Goal: Information Seeking & Learning: Learn about a topic

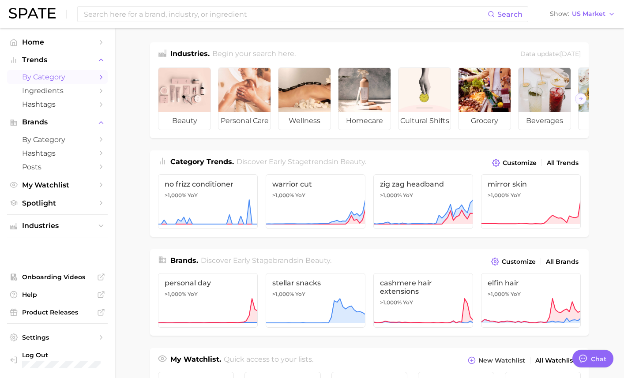
click at [61, 75] on span "by Category" at bounding box center [57, 77] width 71 height 8
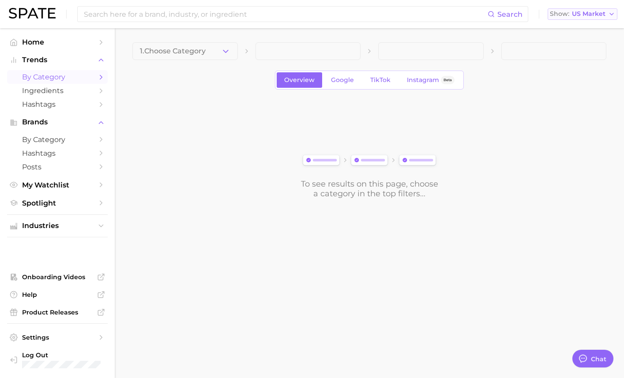
click at [583, 15] on span "US Market" at bounding box center [589, 13] width 34 height 5
click at [571, 42] on span "[GEOGRAPHIC_DATA]" at bounding box center [579, 45] width 68 height 8
click at [390, 72] on div "Overview Google TikTok Instagram Beta" at bounding box center [369, 80] width 189 height 19
click at [384, 75] on link "TikTok" at bounding box center [380, 79] width 35 height 15
click at [202, 55] on span "1. Choose Category" at bounding box center [173, 51] width 66 height 8
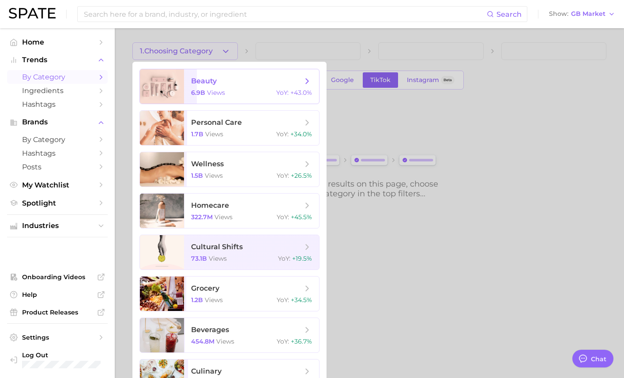
click at [200, 87] on span "beauty 6.9b views YoY : +43.0%" at bounding box center [251, 86] width 135 height 34
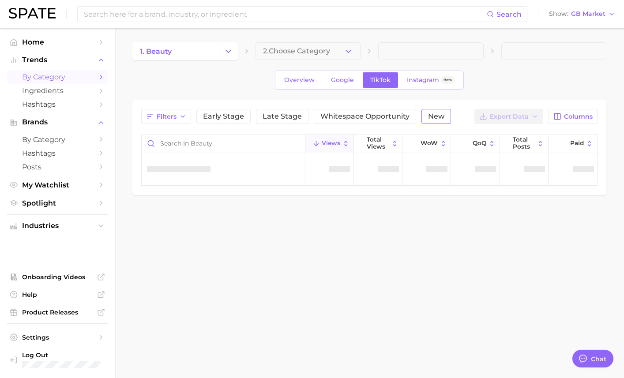
click at [434, 120] on span "New" at bounding box center [436, 116] width 16 height 7
type textarea "x"
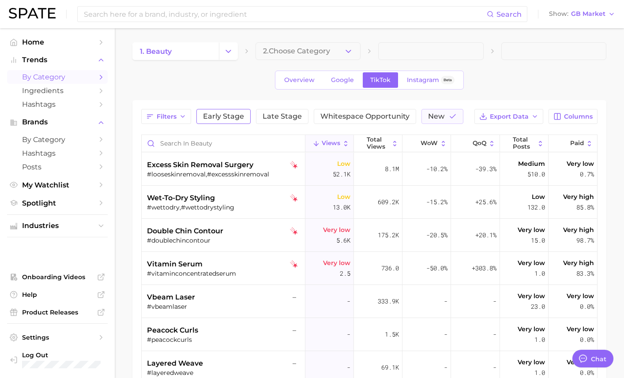
click at [219, 115] on span "Early Stage" at bounding box center [223, 116] width 41 height 7
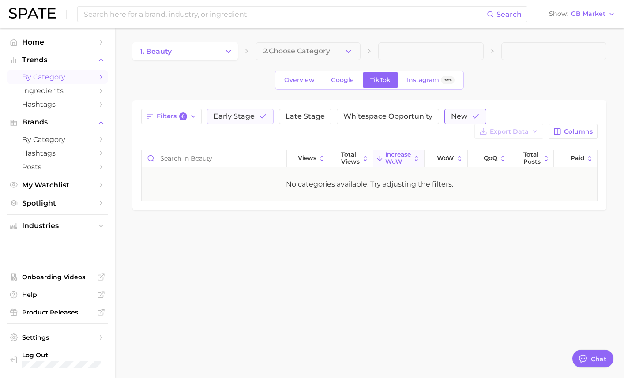
click at [467, 118] on button "New" at bounding box center [466, 116] width 42 height 15
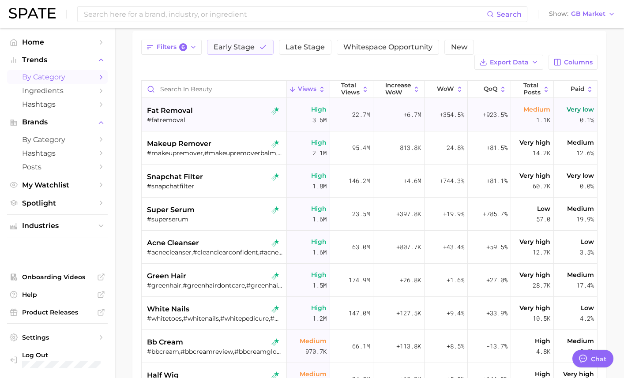
click at [174, 129] on div "fat removal #fatremoval" at bounding box center [215, 114] width 136 height 33
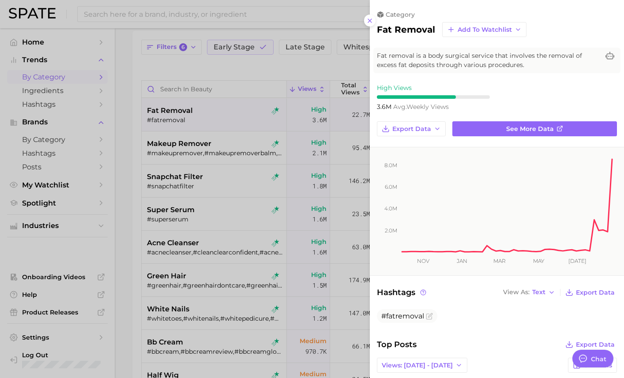
click at [174, 129] on div at bounding box center [312, 189] width 624 height 378
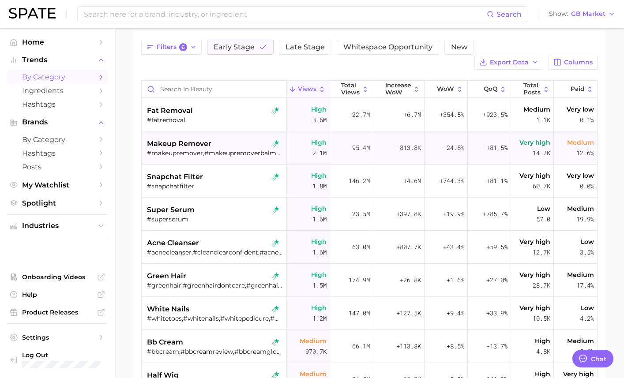
click at [174, 159] on div "makeup remover #makeupremover,#makeupremoverbalm,#makeupcleanser,#bestmakeuprem…" at bounding box center [215, 148] width 136 height 33
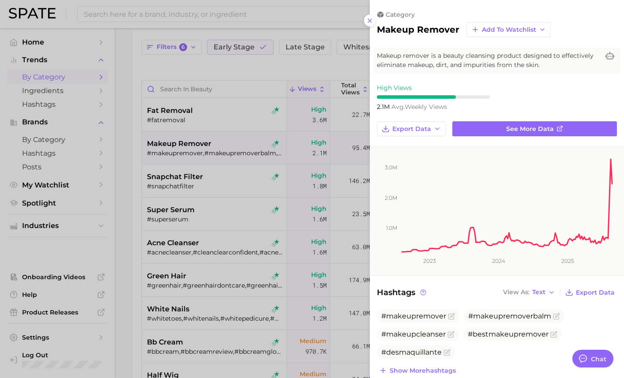
click at [174, 159] on div at bounding box center [312, 189] width 624 height 378
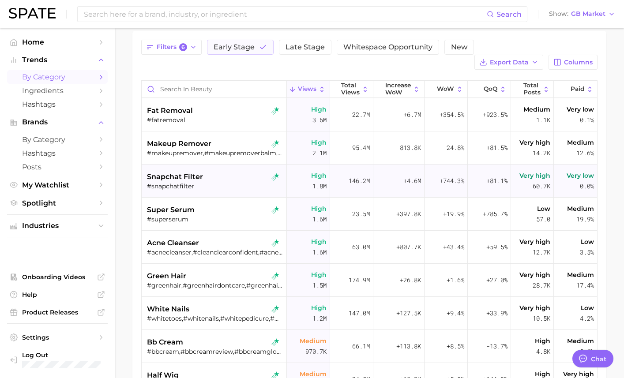
click at [172, 188] on div "#snapchatfilter" at bounding box center [215, 186] width 136 height 8
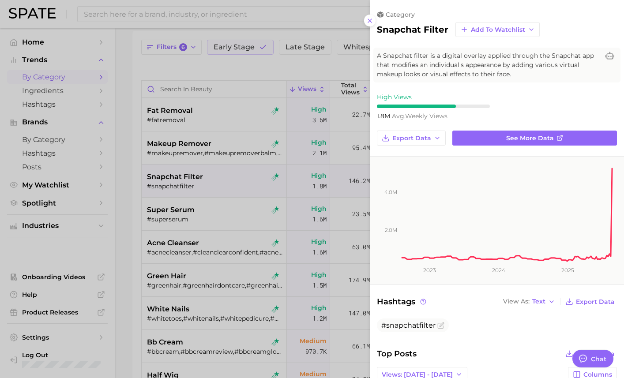
click at [172, 188] on div at bounding box center [312, 189] width 624 height 378
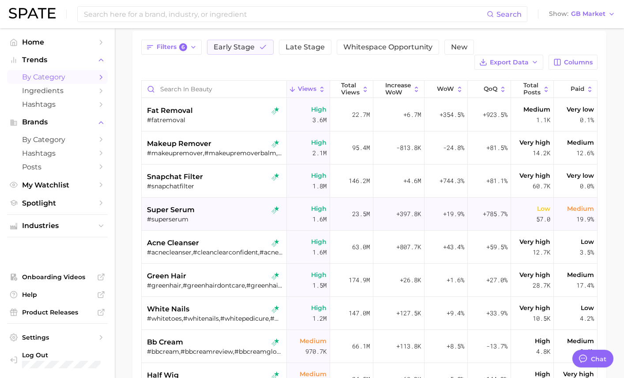
click at [171, 209] on span "super serum" at bounding box center [171, 210] width 48 height 11
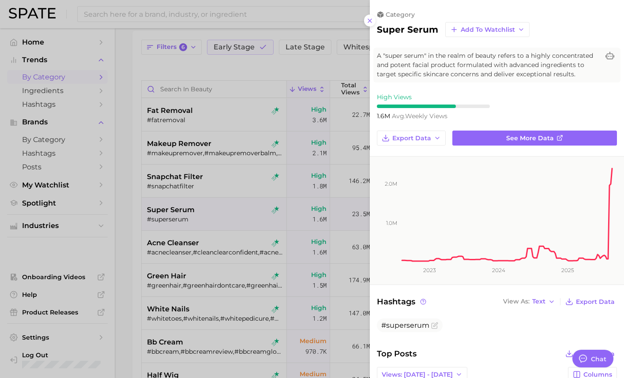
click at [171, 209] on div at bounding box center [312, 189] width 624 height 378
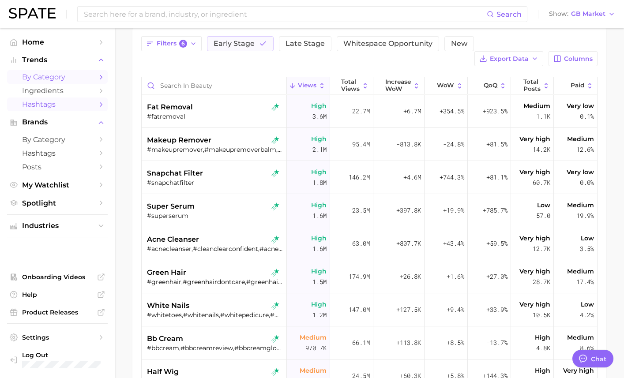
click at [69, 107] on span "Hashtags" at bounding box center [57, 104] width 71 height 8
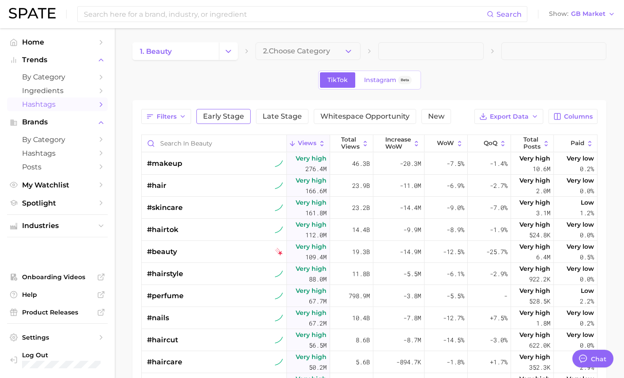
click at [230, 118] on span "Early Stage" at bounding box center [223, 116] width 41 height 7
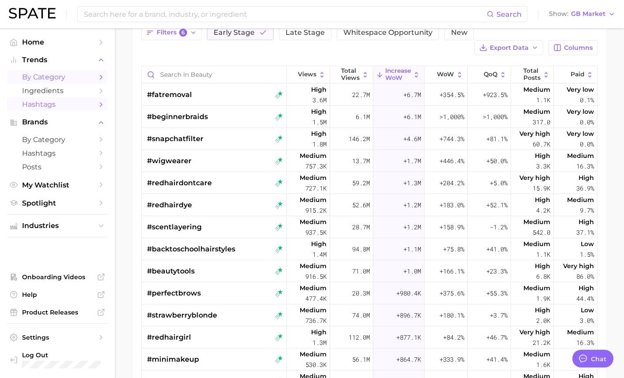
click at [71, 75] on span "by Category" at bounding box center [57, 77] width 71 height 8
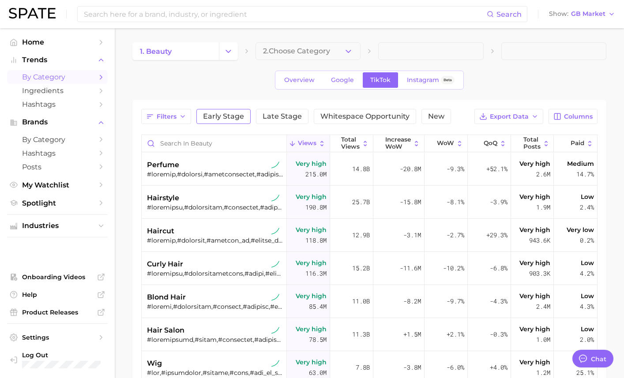
click at [228, 124] on button "Early Stage" at bounding box center [223, 116] width 54 height 15
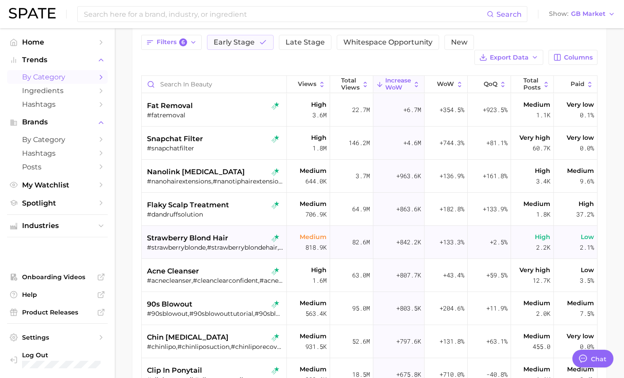
scroll to position [22, 0]
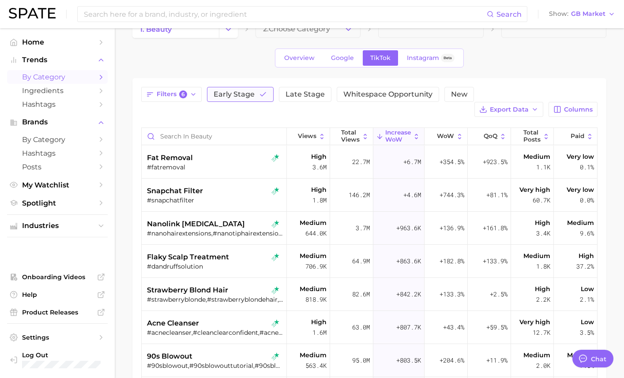
click at [249, 95] on span "Early Stage" at bounding box center [234, 94] width 41 height 7
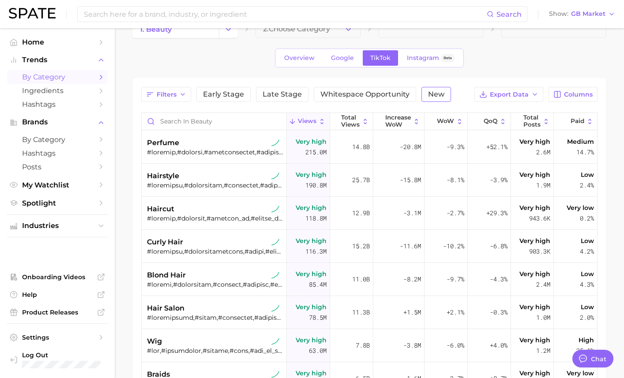
click at [433, 94] on span "New" at bounding box center [436, 94] width 16 height 7
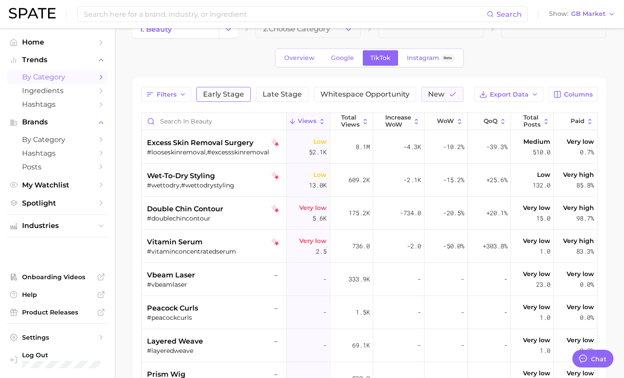
click at [223, 94] on span "Early Stage" at bounding box center [223, 94] width 41 height 7
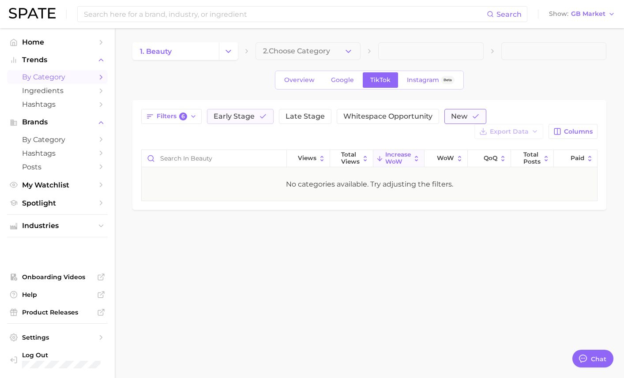
click at [464, 116] on button "New" at bounding box center [466, 116] width 42 height 15
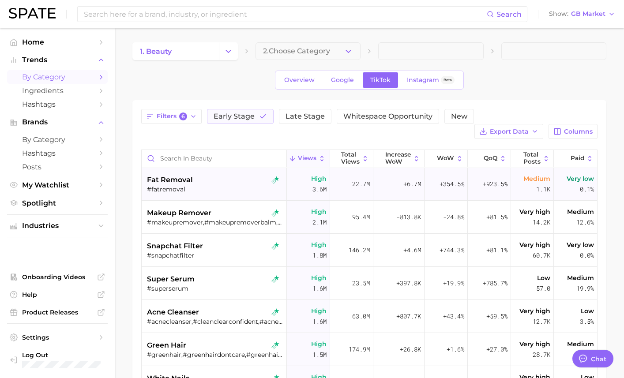
click at [181, 182] on span "fat removal" at bounding box center [170, 180] width 46 height 11
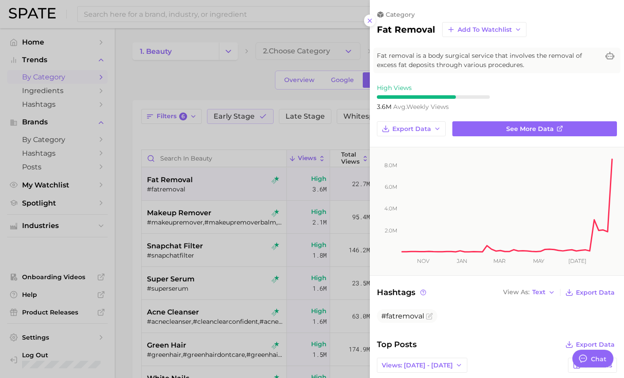
click at [181, 182] on div at bounding box center [312, 189] width 624 height 378
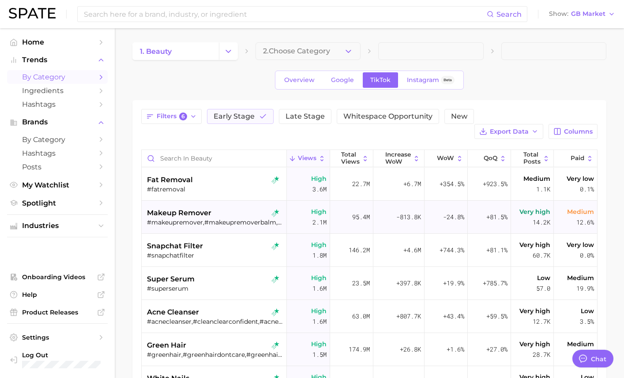
click at [174, 211] on span "makeup remover" at bounding box center [179, 213] width 64 height 11
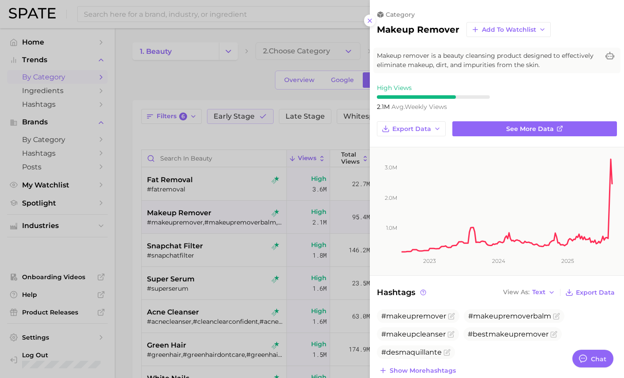
click at [174, 211] on div at bounding box center [312, 189] width 624 height 378
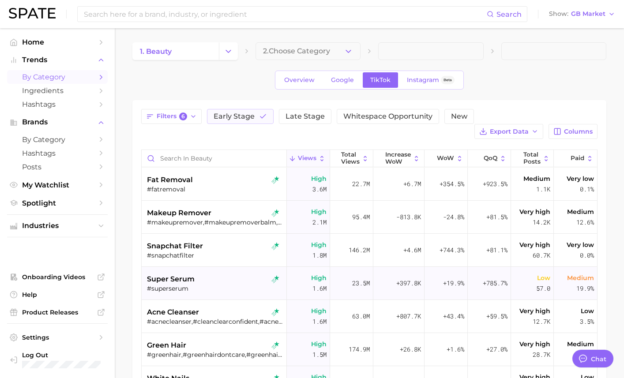
click at [170, 272] on div "super serum #superserum" at bounding box center [215, 283] width 136 height 33
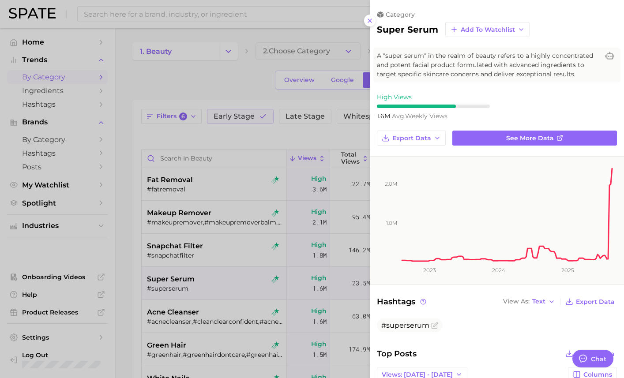
click at [170, 272] on div at bounding box center [312, 189] width 624 height 378
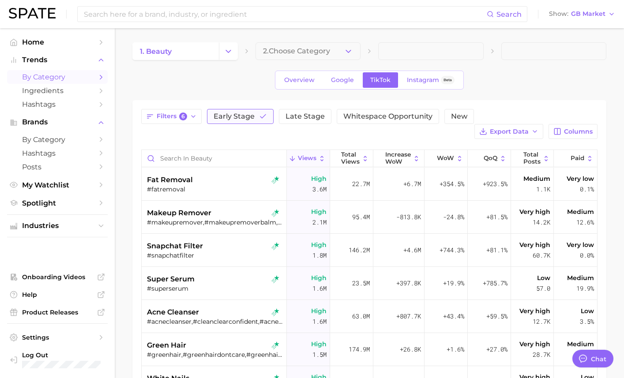
click at [230, 110] on button "Early Stage" at bounding box center [240, 116] width 67 height 15
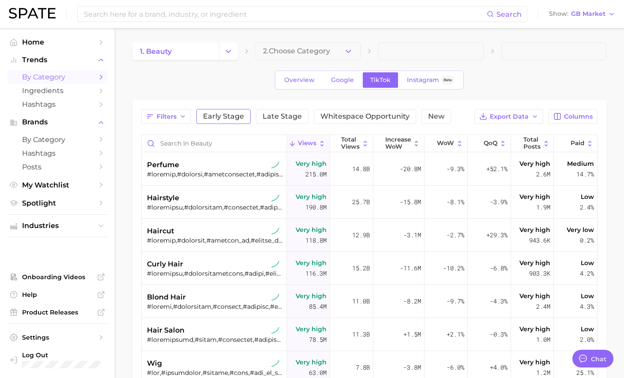
click at [235, 117] on span "Early Stage" at bounding box center [223, 116] width 41 height 7
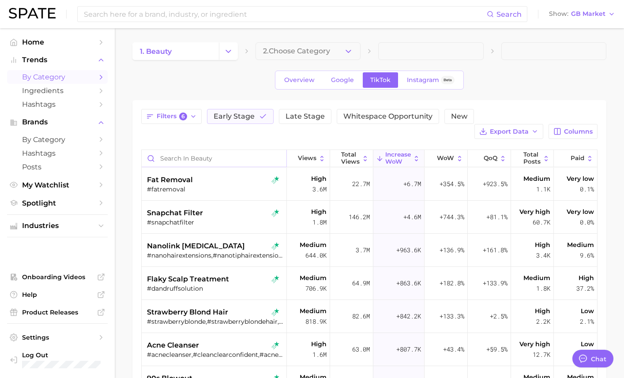
click at [233, 162] on input "Search in beauty" at bounding box center [214, 158] width 145 height 17
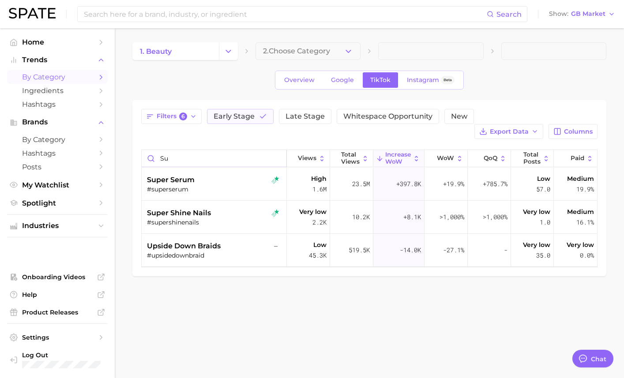
type input "s"
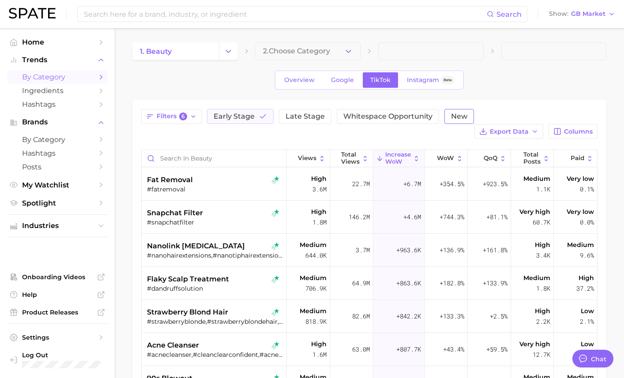
click at [451, 123] on button "New" at bounding box center [460, 116] width 30 height 15
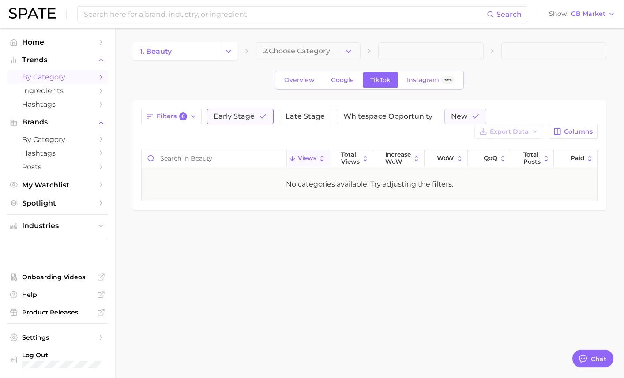
click at [245, 115] on span "Early Stage" at bounding box center [234, 116] width 41 height 7
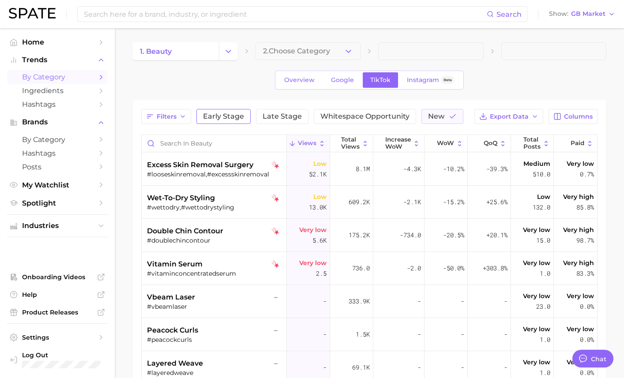
click at [239, 110] on button "Early Stage" at bounding box center [223, 116] width 54 height 15
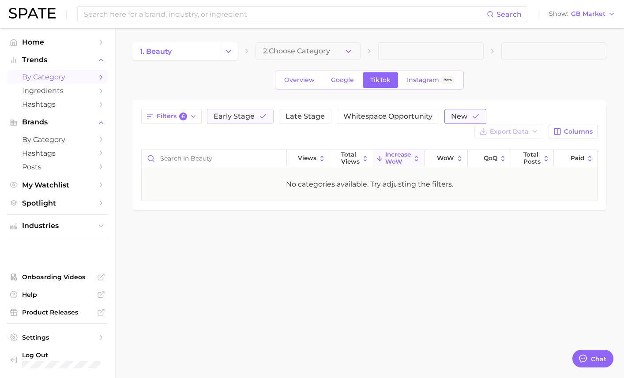
click at [480, 112] on button "New" at bounding box center [466, 116] width 42 height 15
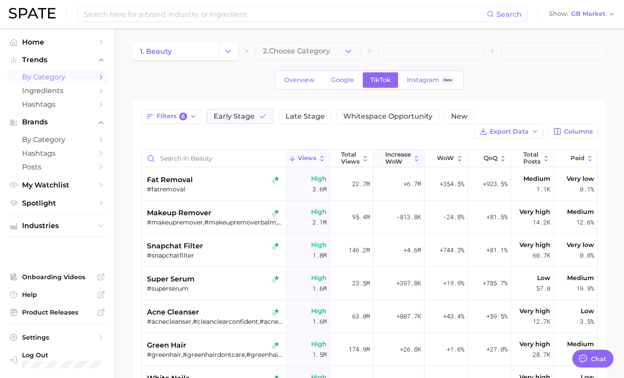
click at [411, 155] on span "Increase WoW" at bounding box center [398, 158] width 26 height 14
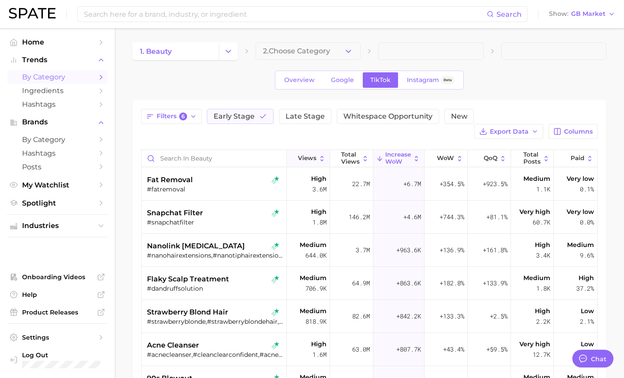
click at [308, 158] on span "Views" at bounding box center [307, 158] width 19 height 7
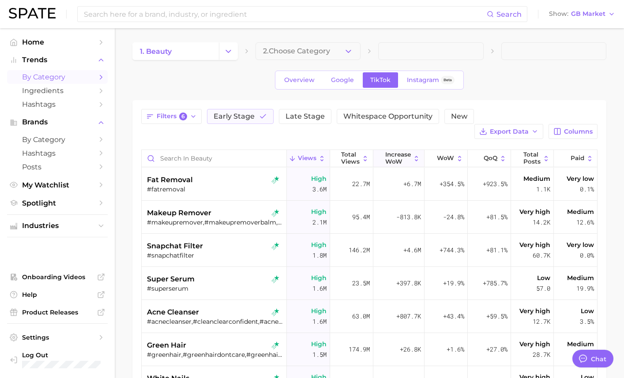
click at [397, 159] on span "Increase WoW" at bounding box center [398, 158] width 26 height 14
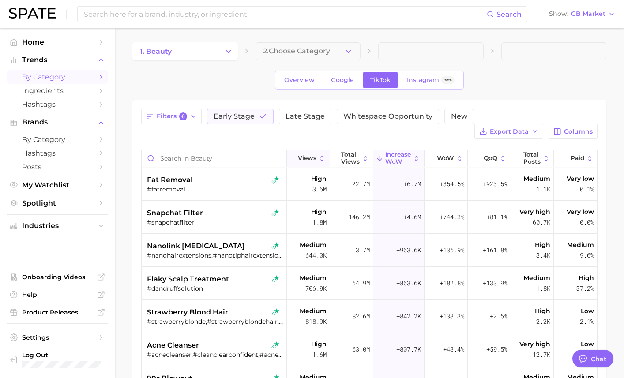
click at [305, 155] on span "Views" at bounding box center [307, 158] width 19 height 7
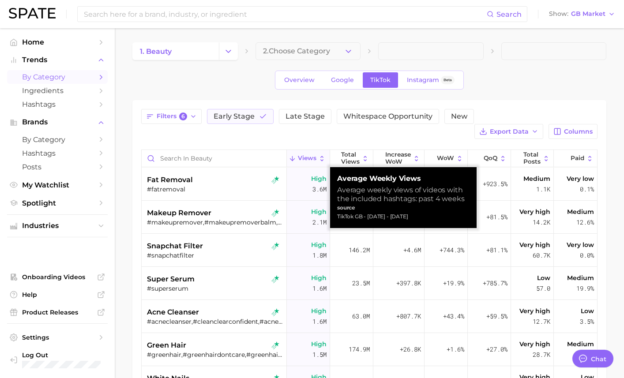
click at [355, 144] on div "Filters 6 Early Stage Late Stage Whitespace Opportunity New Export Data Columns…" at bounding box center [369, 318] width 456 height 419
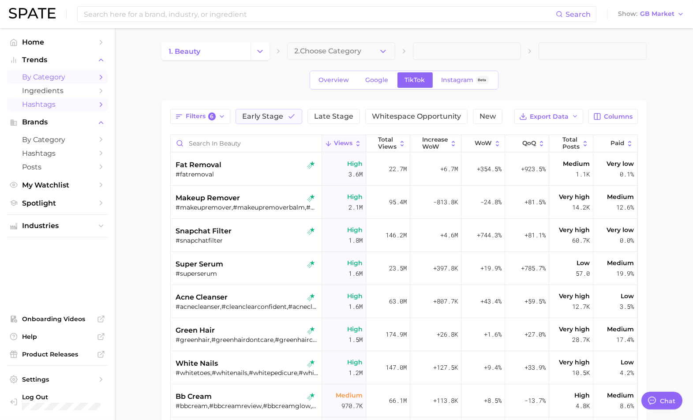
click at [59, 104] on span "Hashtags" at bounding box center [57, 104] width 71 height 8
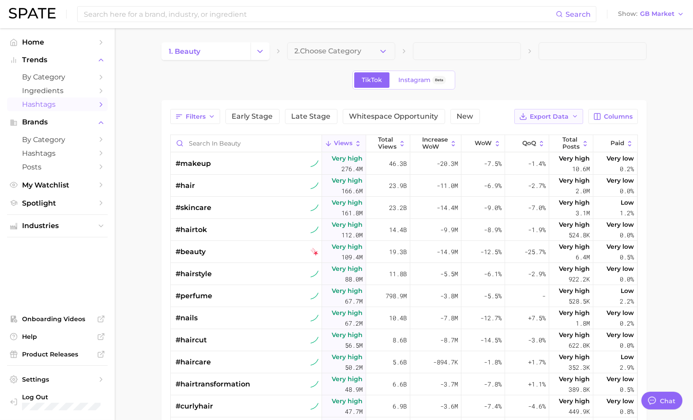
click at [551, 120] on button "Export Data" at bounding box center [549, 116] width 69 height 15
click at [540, 131] on span "Table Data CSV" at bounding box center [526, 133] width 49 height 8
click at [258, 51] on icon "Change Category" at bounding box center [260, 51] width 9 height 9
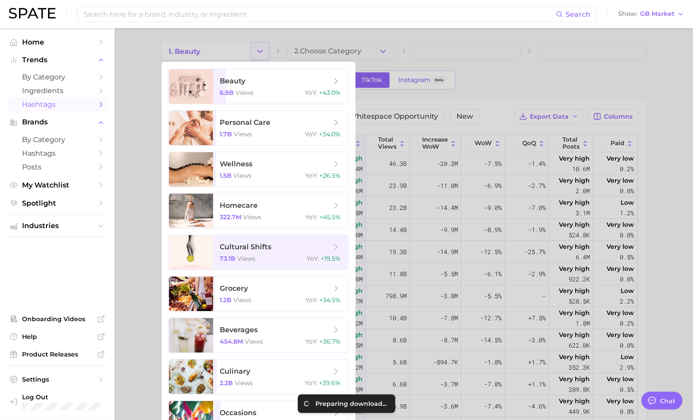
click at [258, 51] on div at bounding box center [346, 210] width 693 height 420
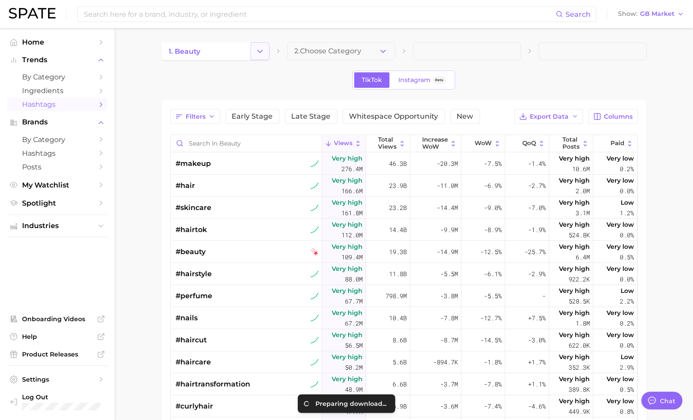
click at [258, 51] on icon "Change Category" at bounding box center [260, 51] width 9 height 9
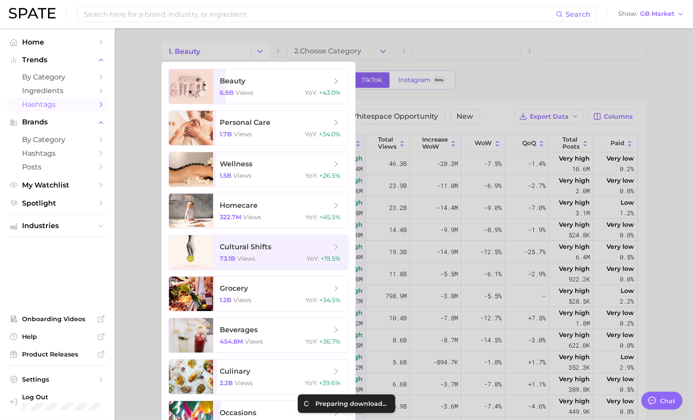
click at [88, 108] on span "Hashtags" at bounding box center [57, 104] width 71 height 8
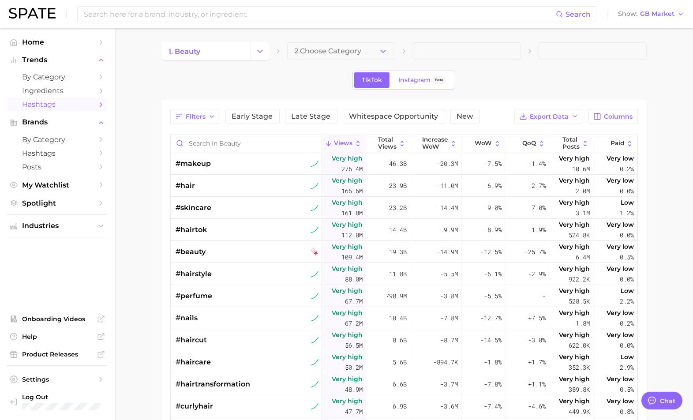
type textarea "x"
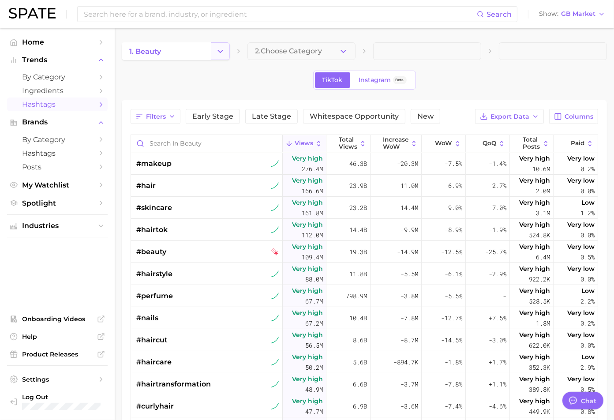
click at [225, 51] on icon "Change Category" at bounding box center [220, 51] width 9 height 9
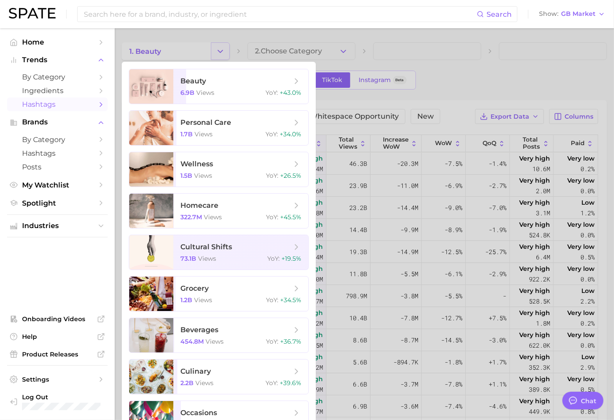
click at [225, 51] on div at bounding box center [307, 210] width 614 height 420
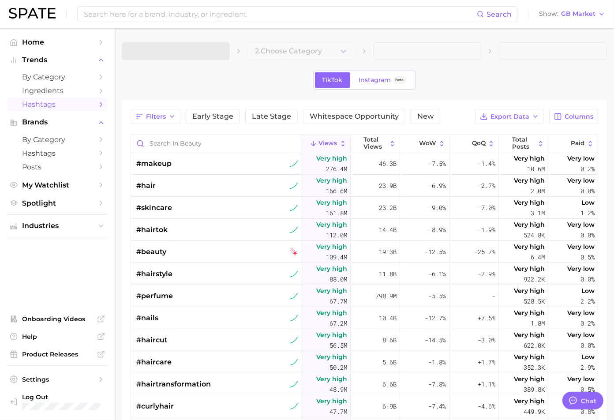
type textarea "x"
click at [225, 51] on icon "Change Category" at bounding box center [220, 51] width 9 height 9
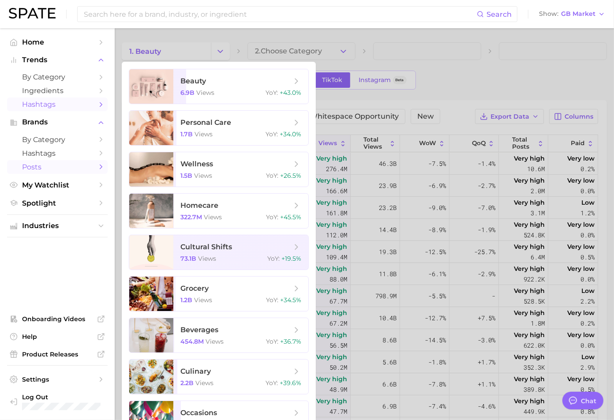
click at [54, 170] on span "Posts" at bounding box center [57, 167] width 71 height 8
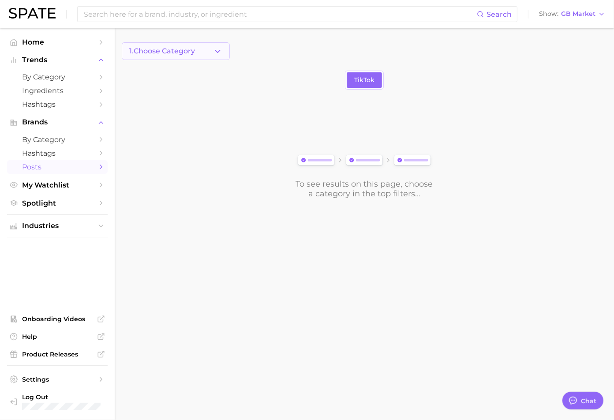
click at [208, 55] on button "1. Choose Category" at bounding box center [176, 51] width 108 height 18
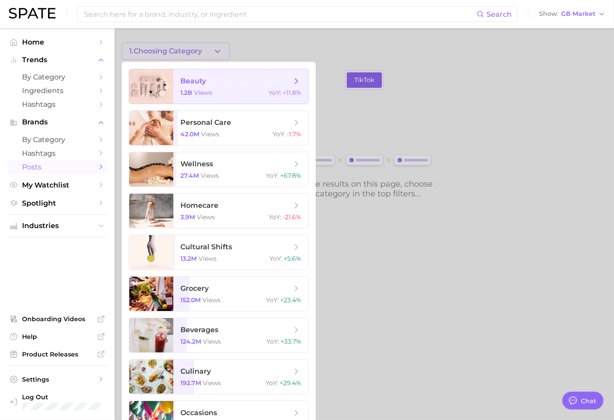
click at [203, 89] on span "views" at bounding box center [203, 93] width 18 height 8
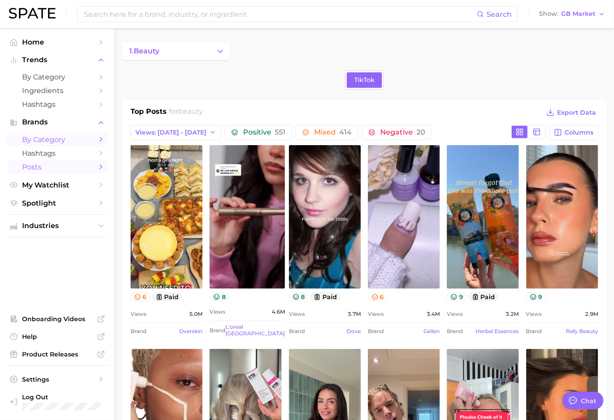
click at [58, 136] on span "by Category" at bounding box center [57, 140] width 71 height 8
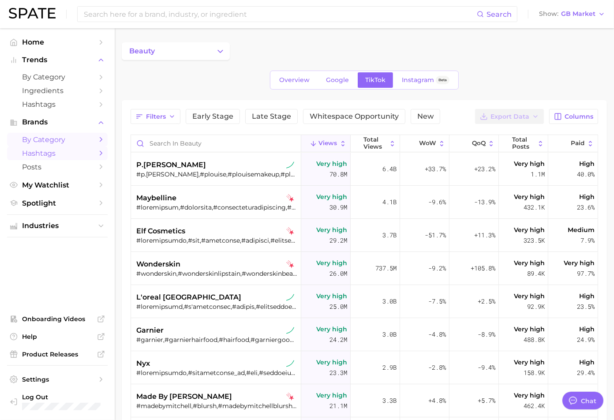
click at [56, 154] on span "Hashtags" at bounding box center [57, 153] width 71 height 8
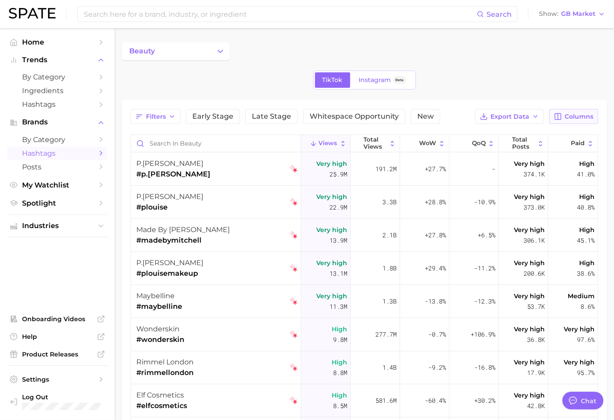
click at [560, 118] on icon "button" at bounding box center [558, 117] width 8 height 8
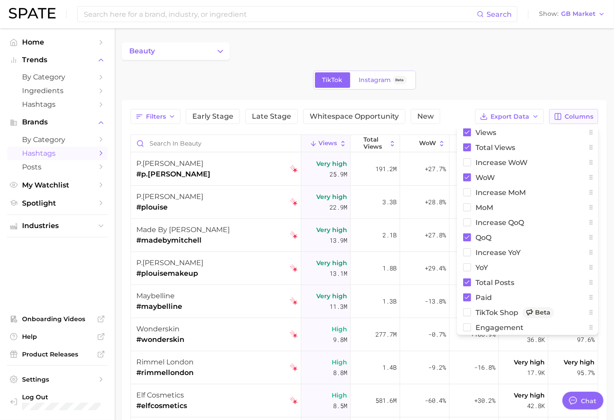
click at [560, 118] on icon "button" at bounding box center [558, 117] width 8 height 8
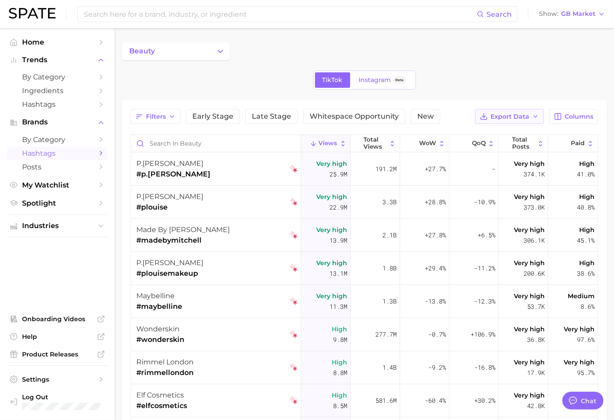
click at [531, 117] on button "Export Data" at bounding box center [509, 116] width 69 height 15
click at [516, 135] on button "Table Data CSV" at bounding box center [495, 133] width 97 height 16
click at [67, 137] on span "by Category" at bounding box center [57, 140] width 71 height 8
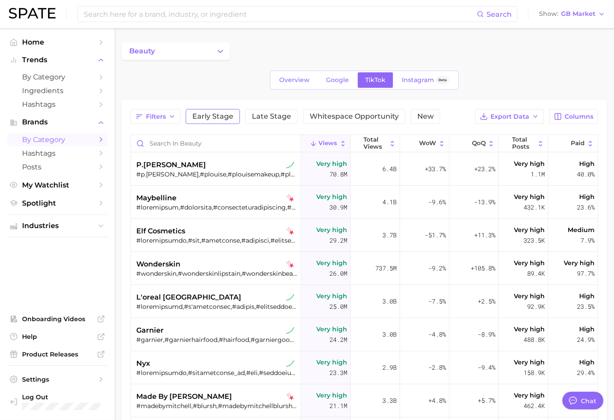
click at [200, 119] on span "Early Stage" at bounding box center [212, 116] width 41 height 7
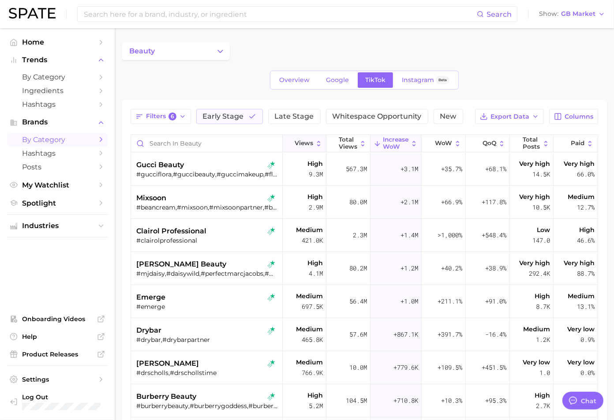
click at [302, 141] on span "Views" at bounding box center [304, 143] width 19 height 7
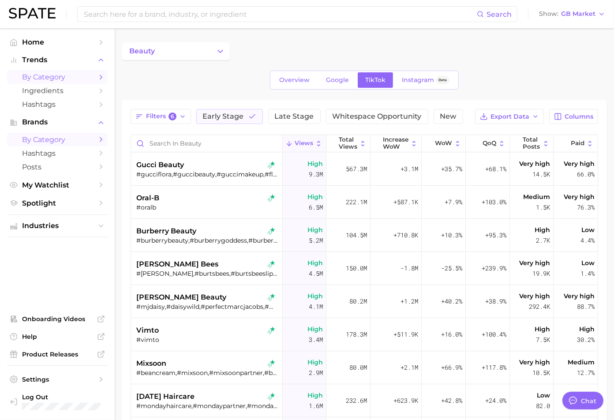
click at [71, 79] on span "by Category" at bounding box center [57, 77] width 71 height 8
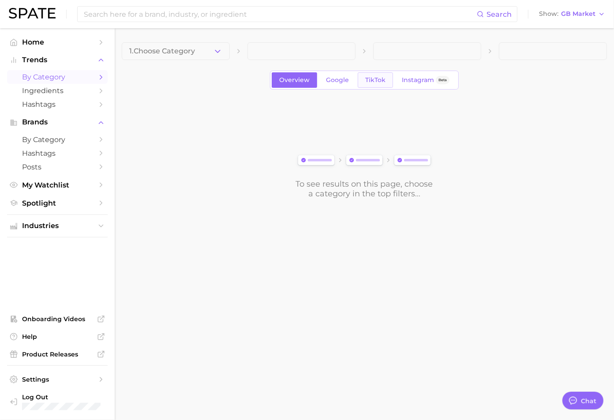
click at [371, 81] on span "TikTok" at bounding box center [376, 80] width 20 height 8
click at [188, 49] on span "1. Choose Category" at bounding box center [162, 51] width 66 height 8
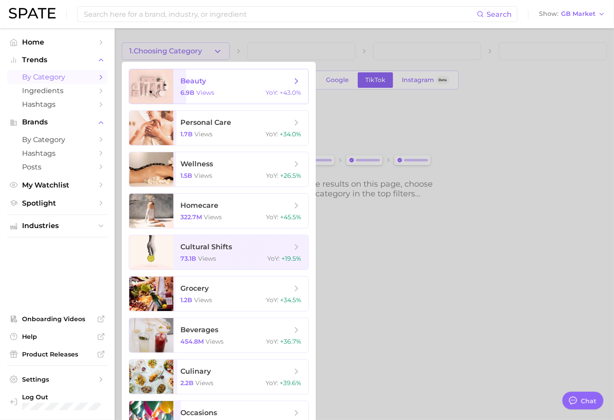
click at [187, 75] on span "beauty 6.9b views YoY : +43.0%" at bounding box center [240, 86] width 135 height 34
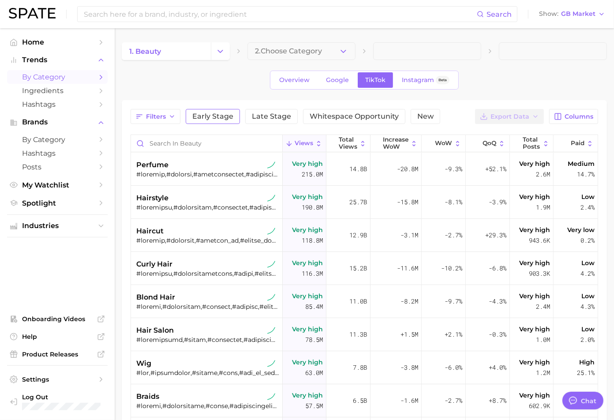
click at [225, 117] on span "Early Stage" at bounding box center [212, 116] width 41 height 7
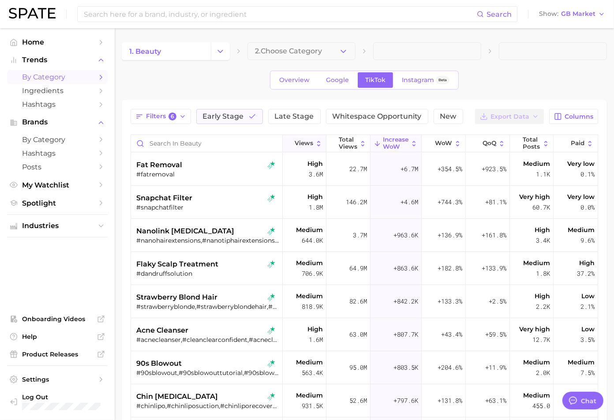
click at [307, 138] on button "Views" at bounding box center [305, 143] width 44 height 17
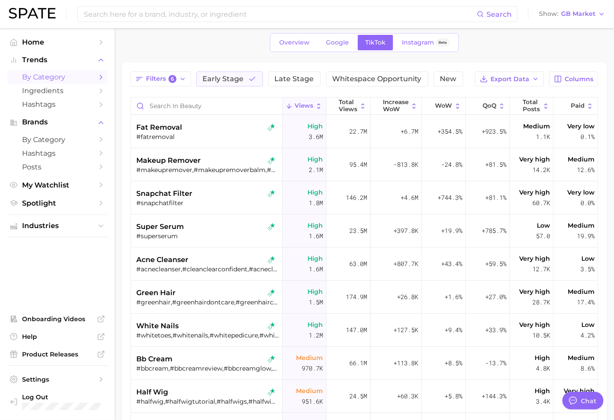
scroll to position [33, 0]
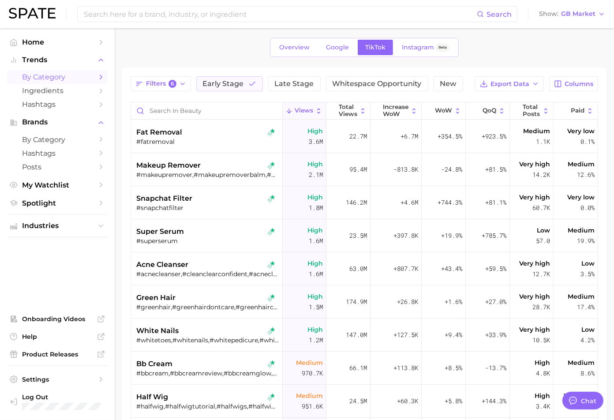
click at [141, 41] on div "Overview Google TikTok Instagram Beta" at bounding box center [365, 47] width 486 height 19
click at [577, 85] on span "Columns" at bounding box center [579, 84] width 29 height 8
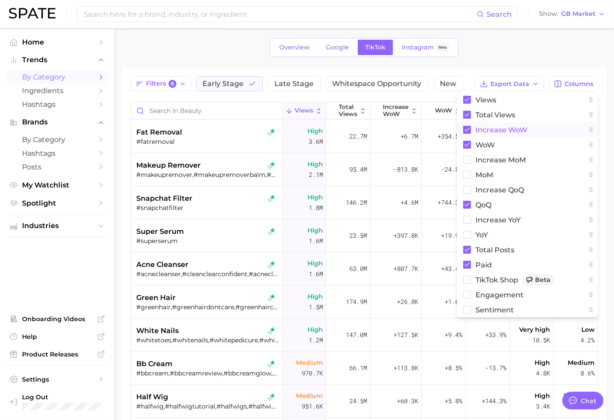
click at [469, 128] on rect at bounding box center [467, 130] width 8 height 8
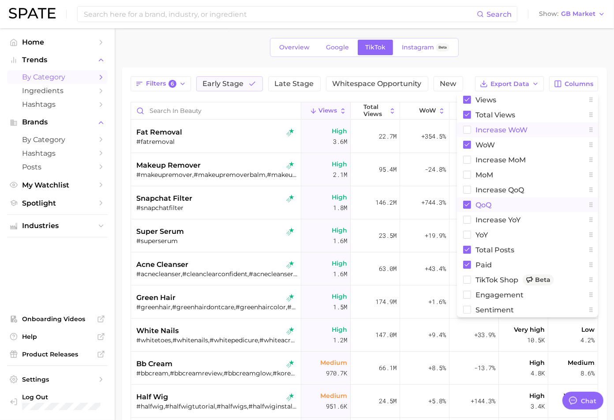
click at [467, 202] on rect at bounding box center [467, 205] width 8 height 8
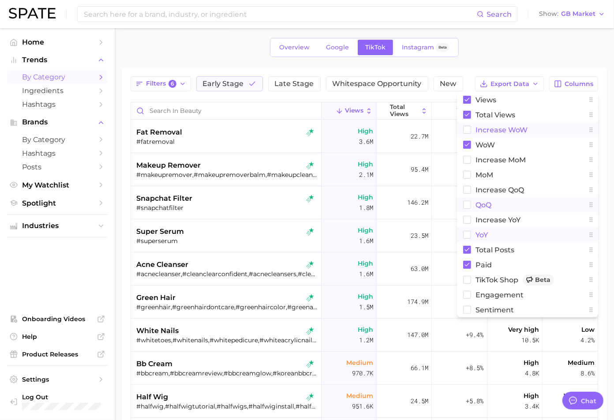
click at [468, 231] on rect at bounding box center [468, 235] width 8 height 8
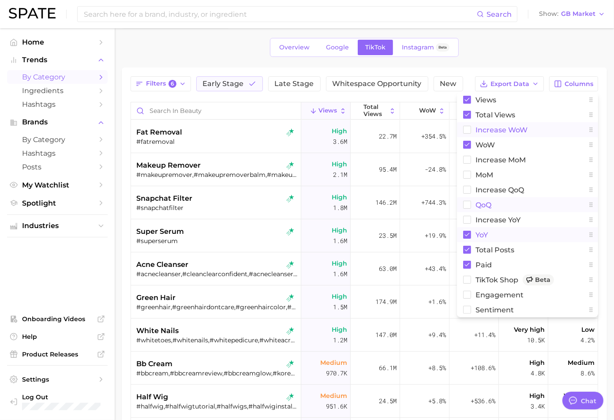
click at [505, 34] on div "1. beauty 2. Choose Category Overview Google TikTok Instagram Beta Filters 6 Ea…" at bounding box center [365, 270] width 486 height 521
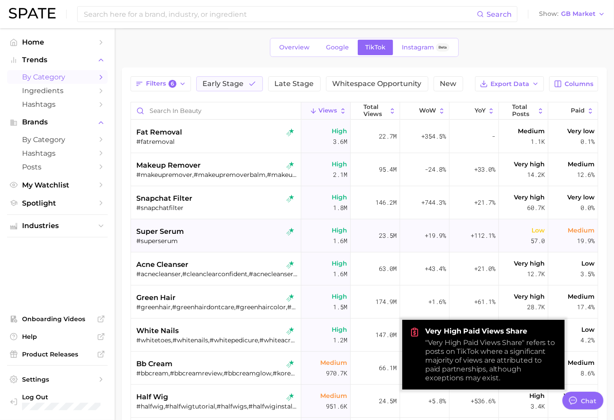
click at [230, 234] on div "super serum" at bounding box center [217, 231] width 162 height 11
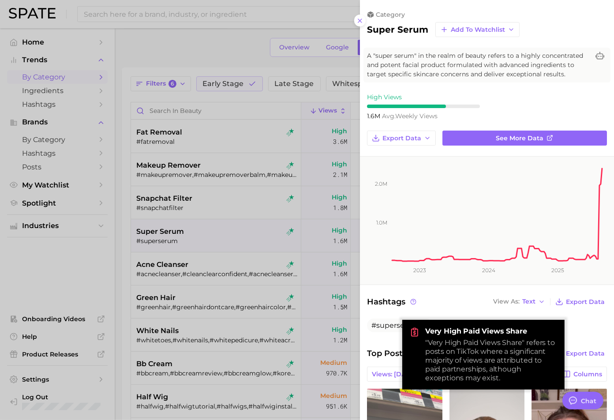
scroll to position [0, 0]
click at [497, 99] on div "High Views 1.6m avg. weekly views" at bounding box center [487, 106] width 254 height 27
click at [437, 327] on strong "Very High Paid Views Share" at bounding box center [492, 331] width 132 height 9
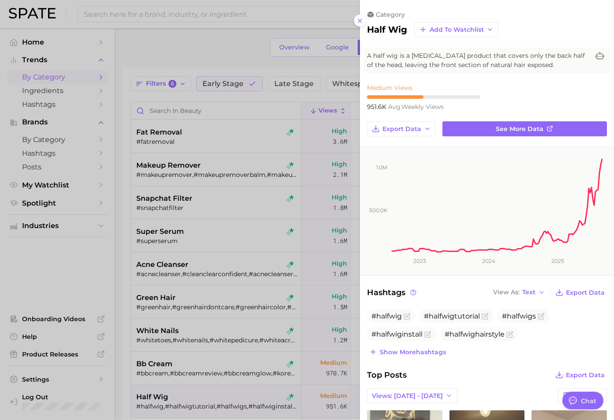
click at [259, 149] on div at bounding box center [307, 210] width 614 height 420
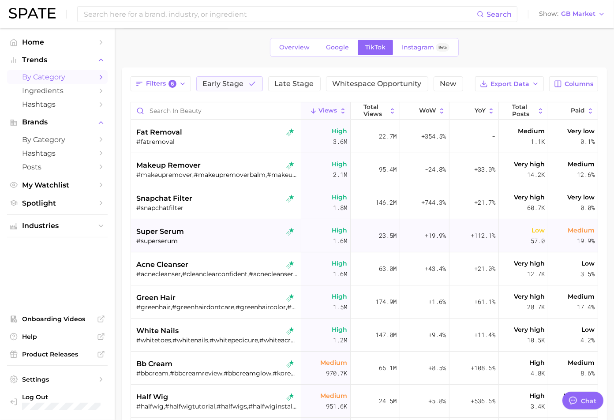
click at [227, 231] on div "super serum" at bounding box center [217, 231] width 162 height 11
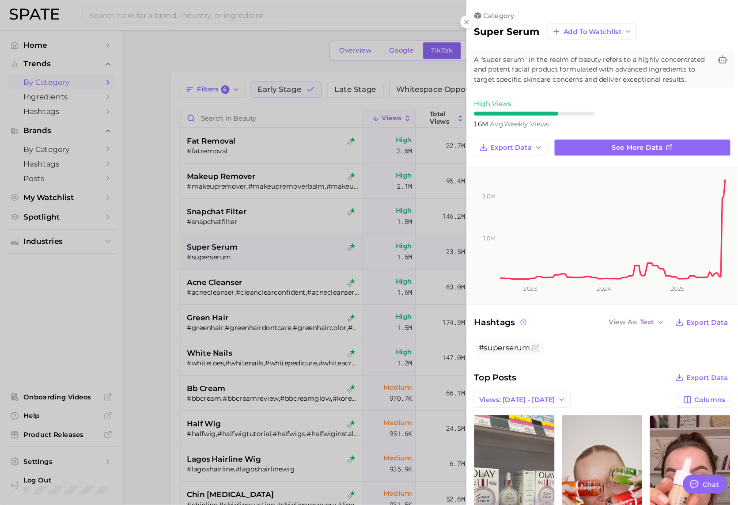
scroll to position [33, 0]
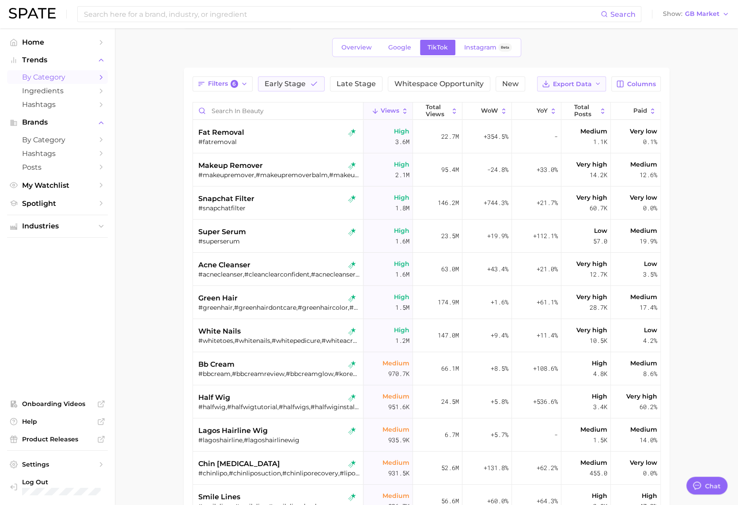
click at [569, 76] on button "Export Data" at bounding box center [571, 83] width 69 height 15
click at [556, 100] on span "Table Data CSV" at bounding box center [548, 101] width 49 height 8
click at [614, 82] on span "Columns" at bounding box center [641, 84] width 29 height 8
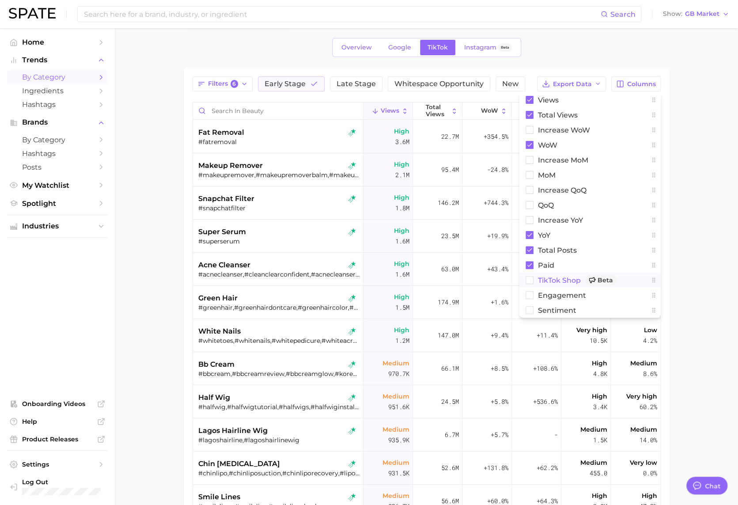
click at [531, 277] on rect at bounding box center [529, 280] width 8 height 8
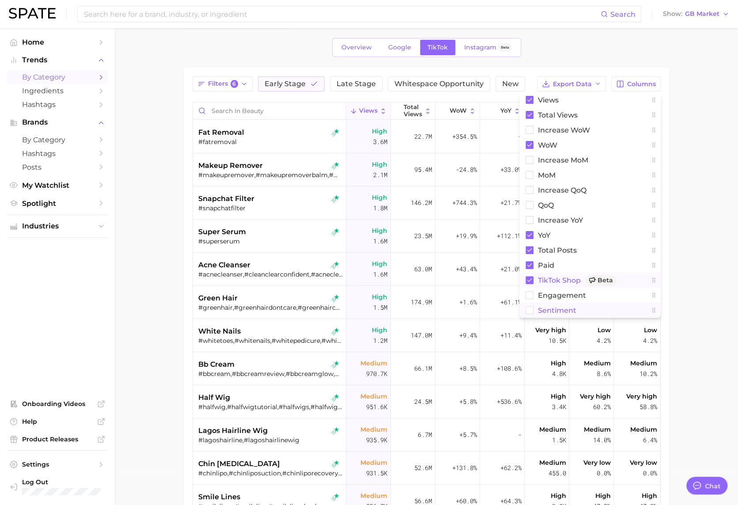
click at [529, 306] on rect at bounding box center [529, 310] width 8 height 8
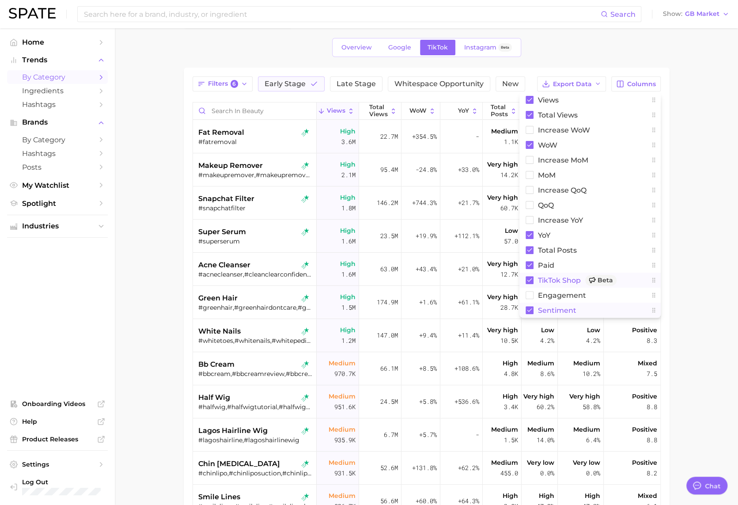
click at [614, 98] on main "1. beauty 2. Choose Category Overview Google TikTok Instagram Beta Filters 6 Ea…" at bounding box center [426, 328] width 623 height 664
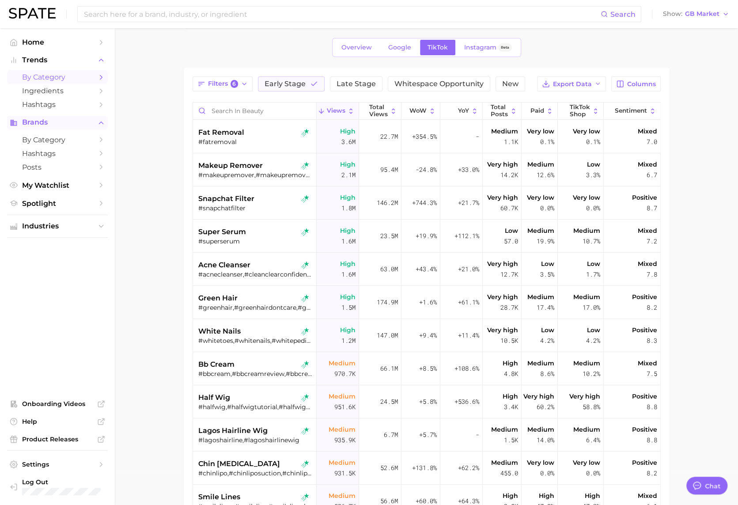
type textarea "x"
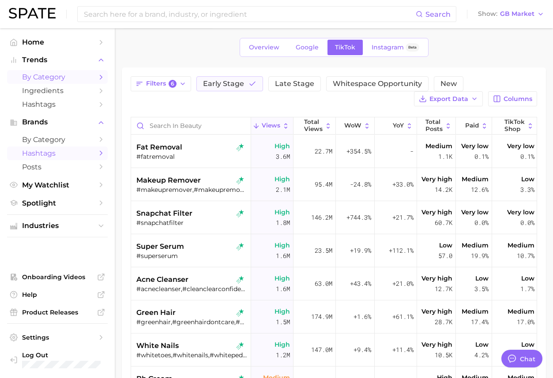
click at [43, 151] on span "Hashtags" at bounding box center [57, 153] width 71 height 8
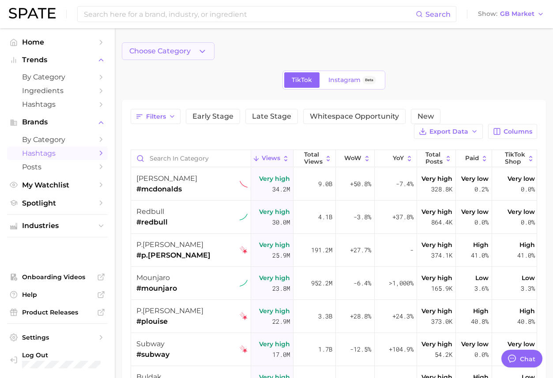
click at [198, 55] on icon "button" at bounding box center [202, 51] width 9 height 9
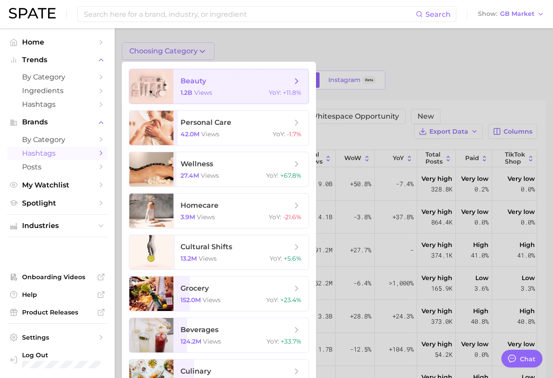
click at [203, 90] on span "views" at bounding box center [203, 93] width 18 height 8
